Goal: Go to known website: Go to known website

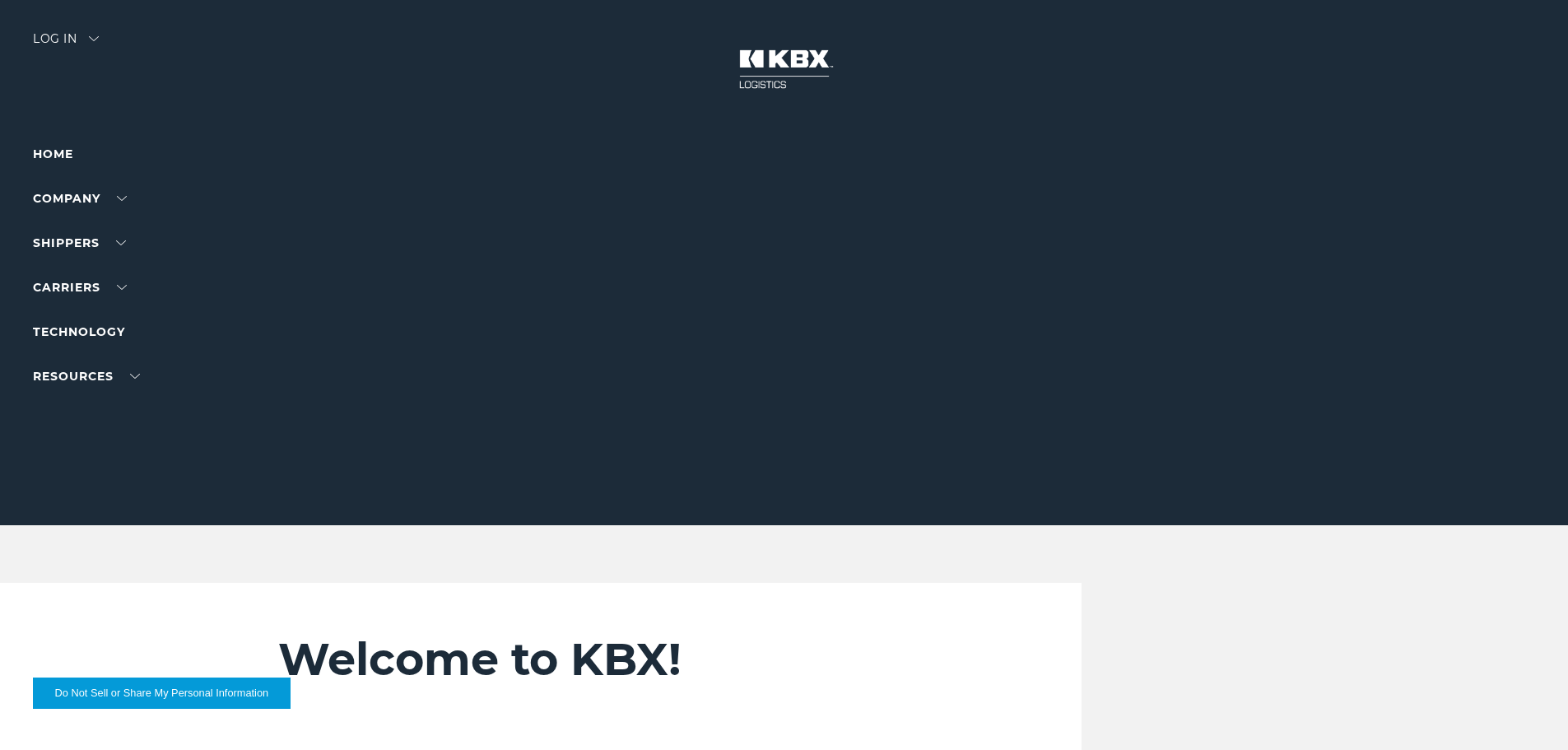
click at [68, 37] on div "Log in" at bounding box center [66, 45] width 66 height 24
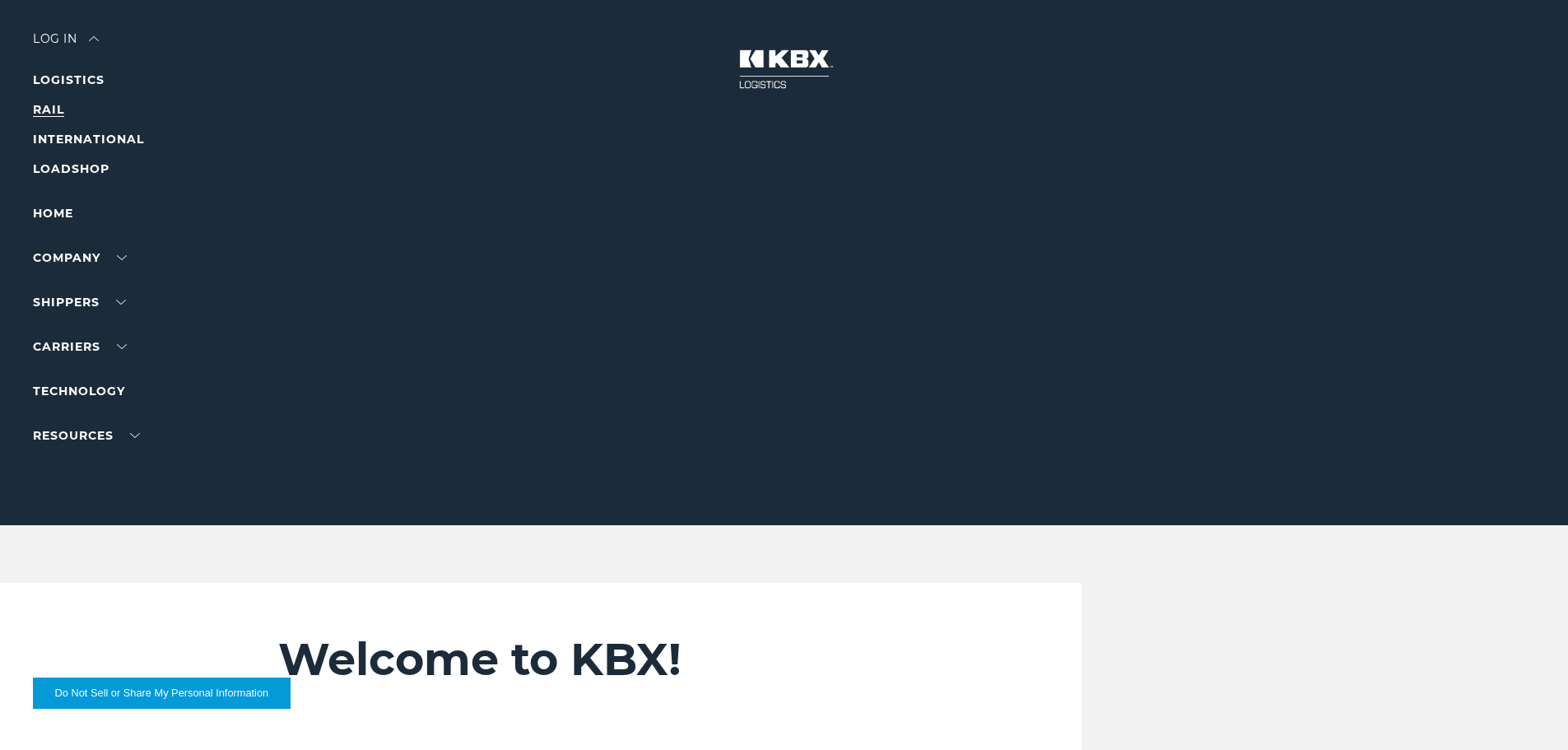
click at [50, 115] on link "RAIL" at bounding box center [48, 109] width 31 height 15
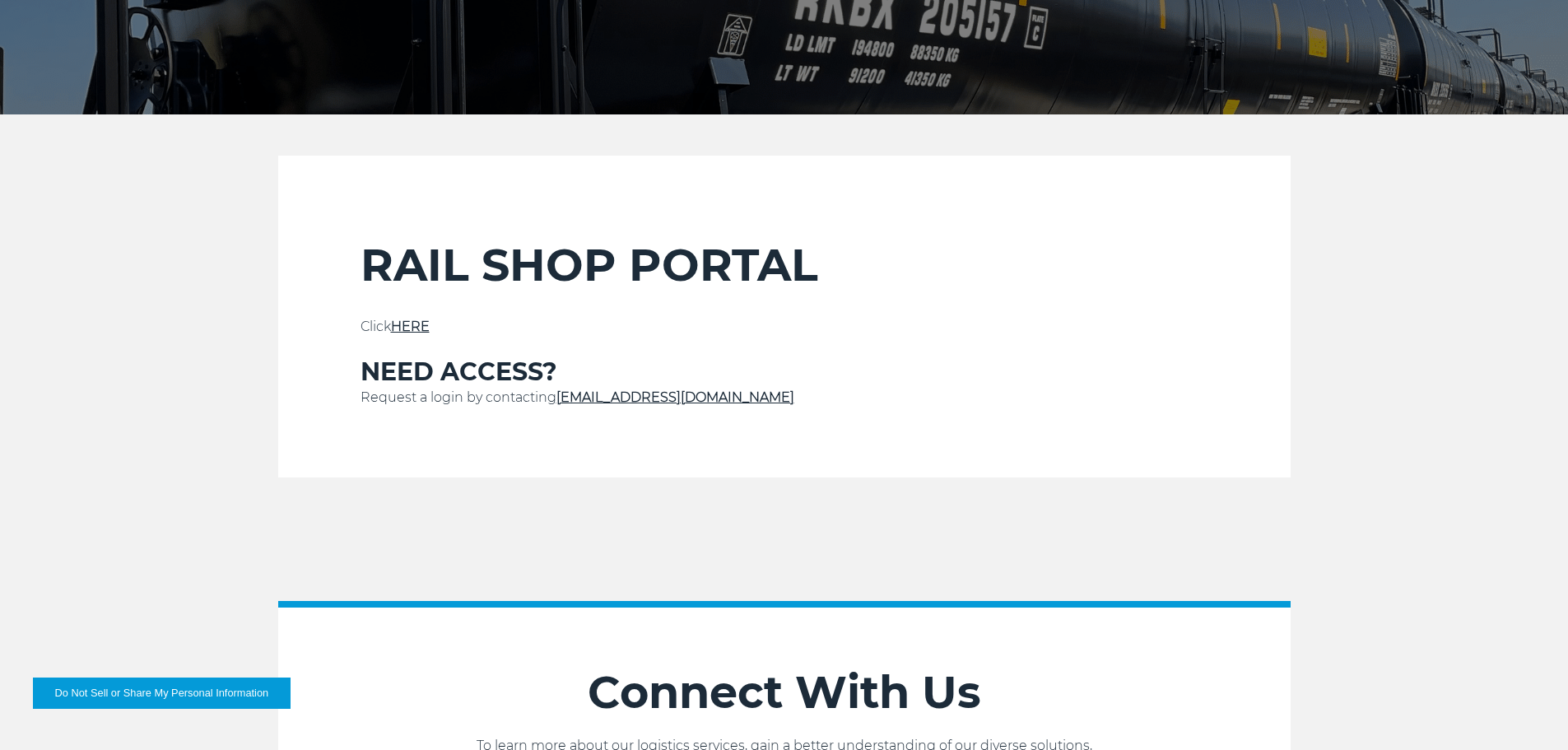
scroll to position [412, 0]
click at [417, 321] on link "HERE" at bounding box center [411, 326] width 39 height 16
